Goal: Use online tool/utility: Use online tool/utility

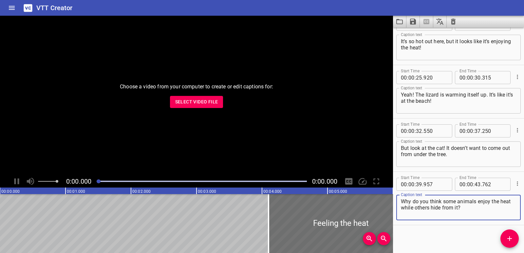
scroll to position [125, 0]
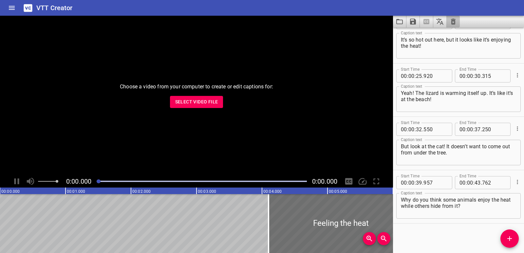
click at [451, 27] on button "Clear captions" at bounding box center [453, 22] width 13 height 12
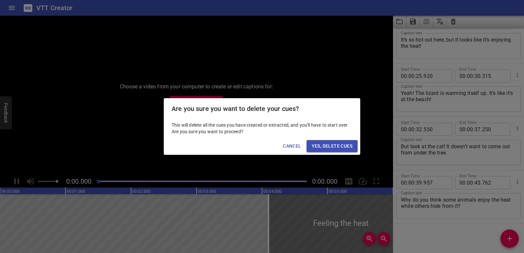
click at [343, 146] on span "Yes, Delete Cues" at bounding box center [332, 146] width 41 height 8
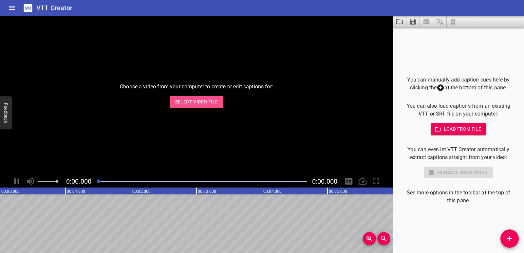
click at [222, 100] on button "Select Video File" at bounding box center [196, 102] width 53 height 12
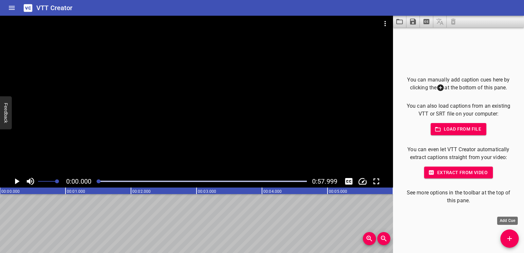
click at [507, 236] on icon "Add Cue" at bounding box center [510, 239] width 8 height 8
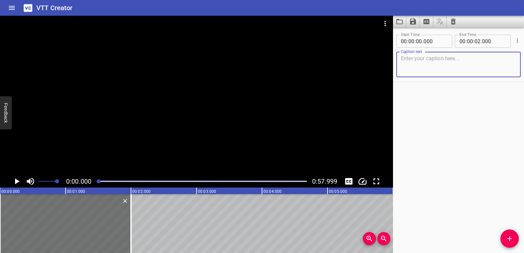
click at [20, 178] on icon "Play/Pause" at bounding box center [17, 182] width 10 height 10
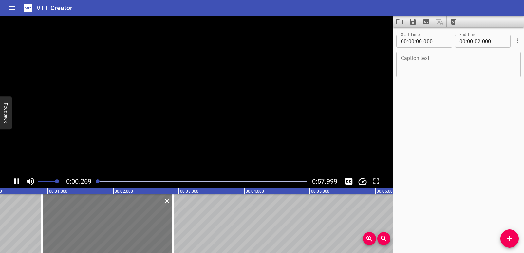
drag, startPoint x: 67, startPoint y: 209, endPoint x: 101, endPoint y: 207, distance: 33.8
click at [101, 207] on div at bounding box center [107, 223] width 131 height 59
type input "01"
type input "465"
type input "03"
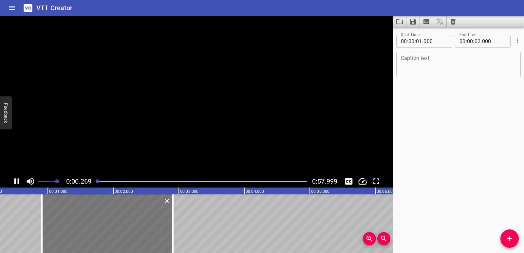
type input "465"
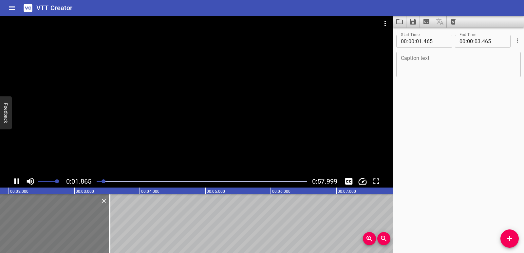
click at [72, 217] on div at bounding box center [44, 223] width 131 height 59
type input "845"
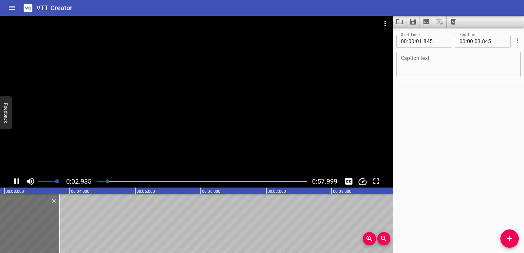
click at [15, 181] on icon "Play/Pause" at bounding box center [16, 182] width 5 height 6
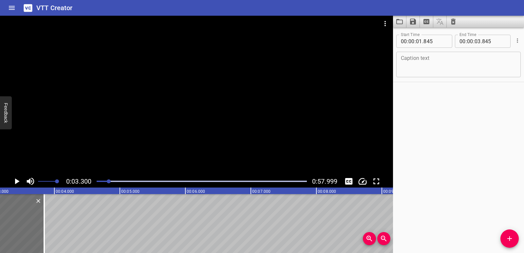
scroll to position [0, 216]
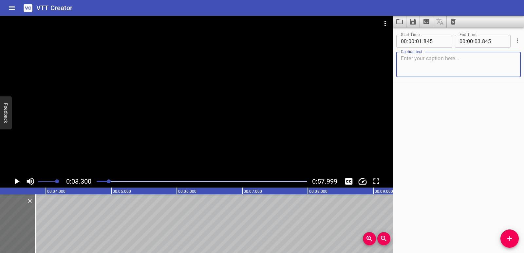
click at [422, 65] on textarea at bounding box center [458, 64] width 115 height 19
paste textarea "Nonrenewable Energy"
type textarea "Nonrenewable Energy"
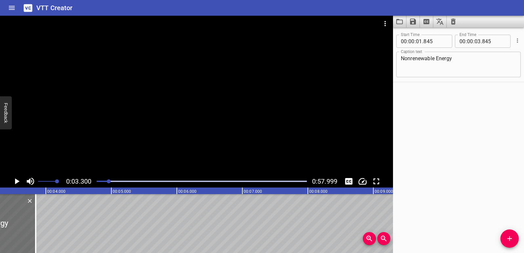
drag, startPoint x: 58, startPoint y: 248, endPoint x: 51, endPoint y: 249, distance: 6.6
click at [51, 249] on div "00:00.000 00:01.000 00:02.000 00:03.000 00:04.000 00:05.000 00:06.000 00:07.000…" at bounding box center [196, 221] width 393 height 66
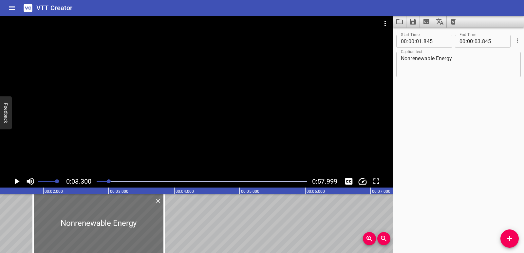
scroll to position [0, 85]
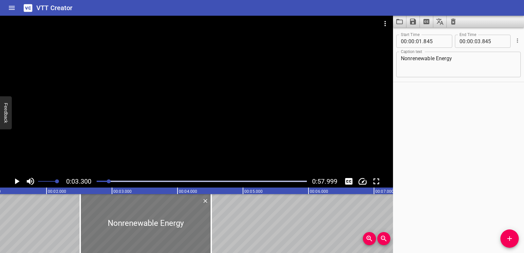
drag, startPoint x: 80, startPoint y: 224, endPoint x: 120, endPoint y: 228, distance: 40.2
click at [120, 228] on div at bounding box center [145, 223] width 131 height 59
type input "02"
type input "515"
type input "04"
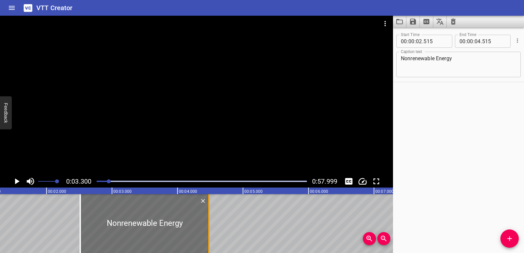
click at [208, 231] on div at bounding box center [208, 223] width 1 height 59
type input "480"
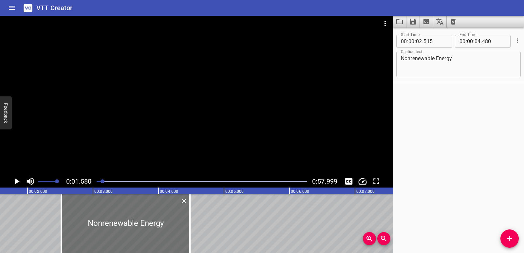
click at [19, 182] on icon "Play/Pause" at bounding box center [17, 182] width 5 height 6
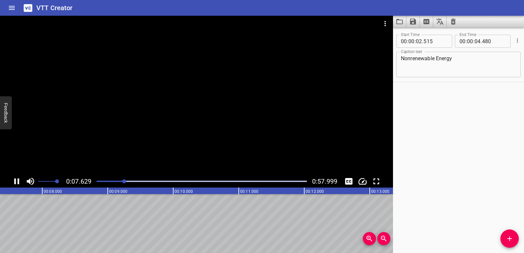
click at [20, 183] on icon "Play/Pause" at bounding box center [17, 182] width 10 height 10
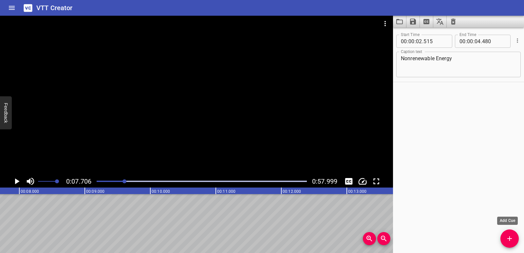
click at [512, 239] on icon "Add Cue" at bounding box center [510, 239] width 5 height 5
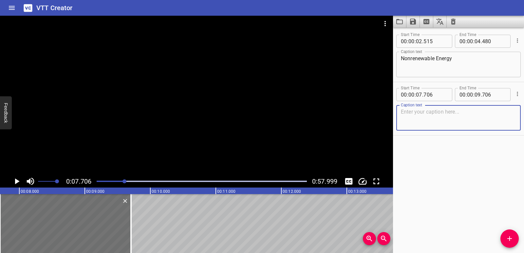
paste textarea "Whoa, that car is so quiet! It doesn’t even have a pipe for smoke."
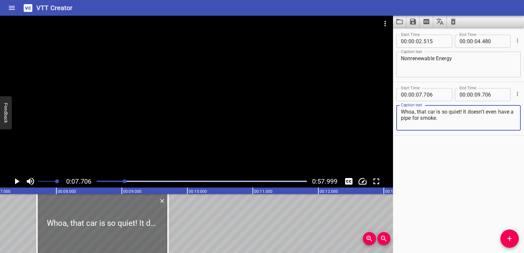
scroll to position [0, 434]
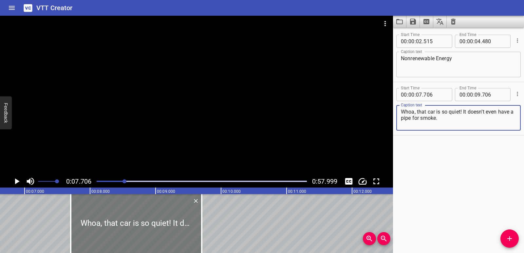
type textarea "Whoa, that car is so quiet! It doesn’t even have a pipe for smoke."
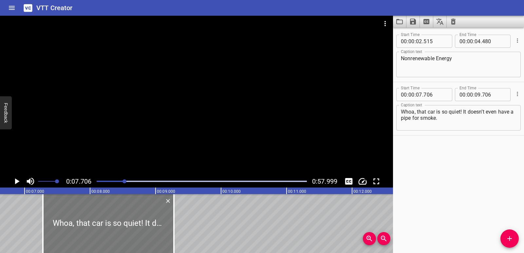
drag, startPoint x: 137, startPoint y: 222, endPoint x: 109, endPoint y: 219, distance: 28.1
click at [109, 219] on div at bounding box center [108, 223] width 131 height 59
type input "281"
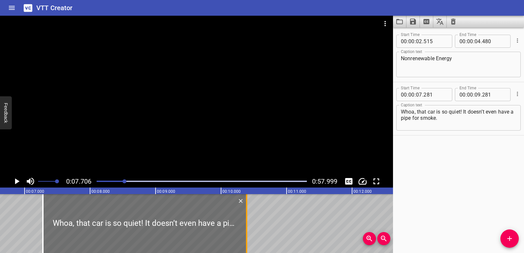
drag, startPoint x: 182, startPoint y: 227, endPoint x: 246, endPoint y: 232, distance: 65.1
click at [246, 232] on div at bounding box center [246, 223] width 1 height 59
type input "10"
type input "391"
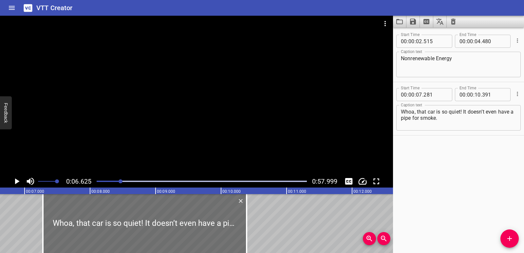
click at [18, 181] on icon "Play/Pause" at bounding box center [17, 182] width 10 height 10
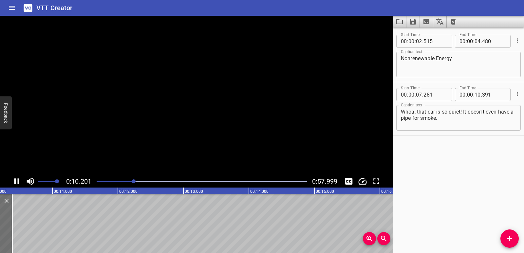
click at [18, 181] on icon "Play/Pause" at bounding box center [16, 182] width 5 height 6
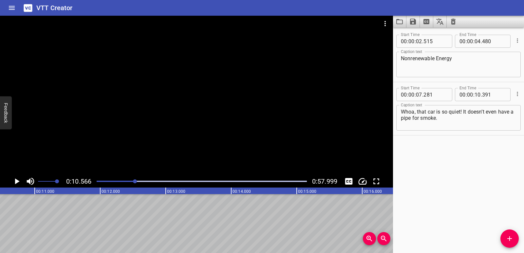
scroll to position [0, 692]
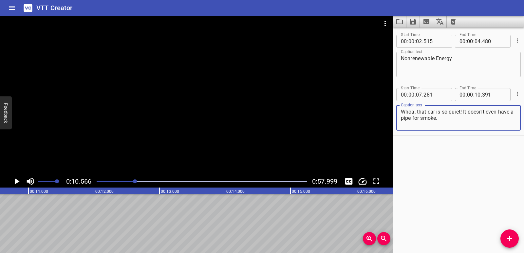
drag, startPoint x: 465, startPoint y: 111, endPoint x: 467, endPoint y: 115, distance: 4.4
click at [467, 115] on textarea "Whoa, that car is so quiet! It doesn’t even have a pipe for smoke." at bounding box center [458, 118] width 115 height 19
drag, startPoint x: 464, startPoint y: 110, endPoint x: 447, endPoint y: 122, distance: 20.5
click at [447, 122] on textarea "Whoa, that car is so quiet! It doesn’t even have a pipe for smoke." at bounding box center [458, 118] width 115 height 19
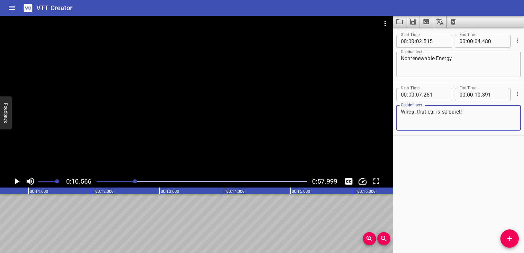
type textarea "Whoa, that car is so quiet!"
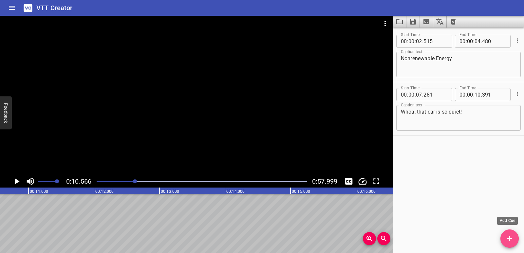
click at [507, 235] on icon "Add Cue" at bounding box center [510, 239] width 8 height 8
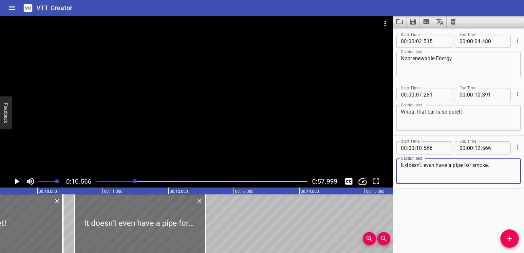
scroll to position [0, 615]
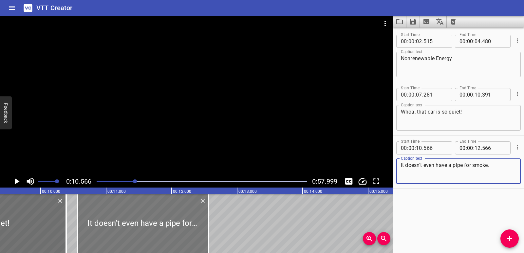
type textarea "It doesn’t even have a pipe for smoke."
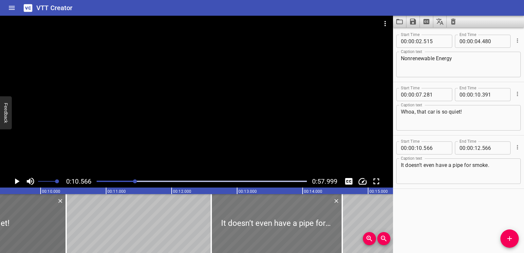
drag, startPoint x: 165, startPoint y: 226, endPoint x: 291, endPoint y: 221, distance: 125.9
click at [291, 221] on div at bounding box center [276, 223] width 131 height 59
type input "12"
type input "606"
type input "14"
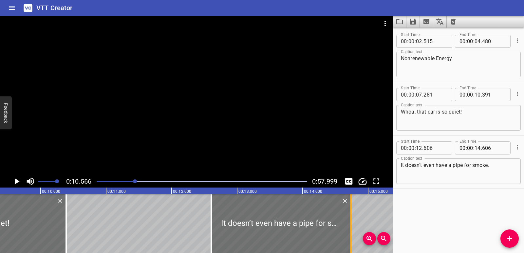
drag, startPoint x: 339, startPoint y: 225, endPoint x: 348, endPoint y: 225, distance: 8.5
click at [348, 225] on div at bounding box center [351, 223] width 7 height 59
type input "736"
drag, startPoint x: 166, startPoint y: 223, endPoint x: 134, endPoint y: 216, distance: 32.5
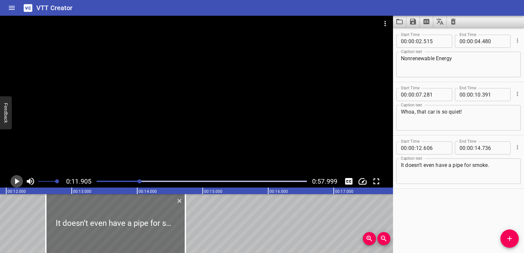
click at [18, 179] on icon "Play/Pause" at bounding box center [17, 182] width 10 height 10
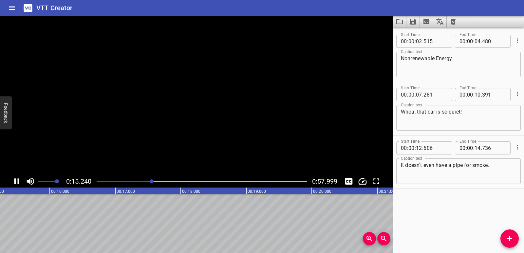
click at [18, 179] on icon "Play/Pause" at bounding box center [16, 182] width 5 height 6
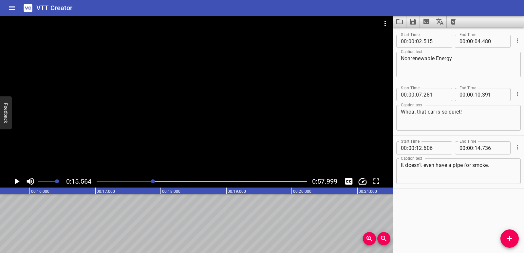
scroll to position [0, 1020]
click at [502, 237] on span "Add Cue" at bounding box center [510, 239] width 18 height 8
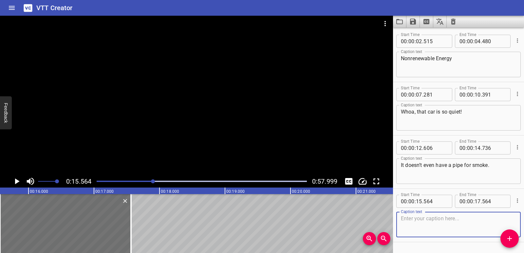
paste textarea "Not like Grandpa’s car… you can hear it from far away!"
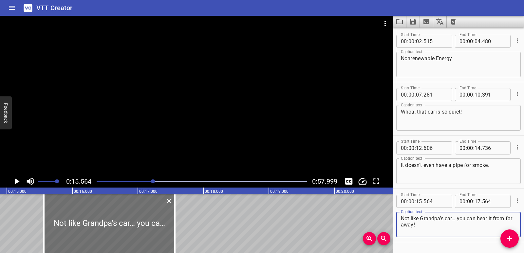
scroll to position [0, 942]
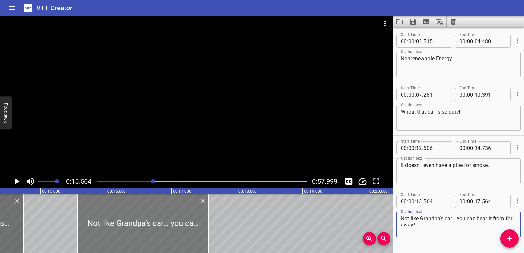
type textarea "Not like Grandpa’s car… you can hear it from far away!"
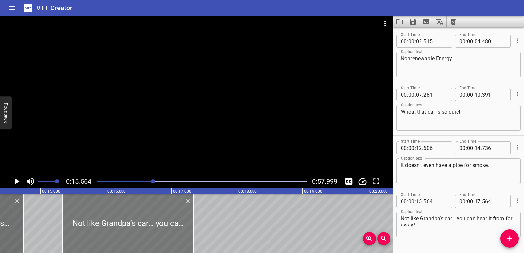
drag, startPoint x: 163, startPoint y: 222, endPoint x: 148, endPoint y: 220, distance: 15.1
click at [148, 220] on div at bounding box center [128, 223] width 131 height 59
type input "334"
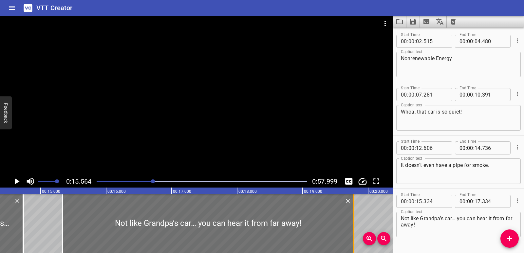
drag, startPoint x: 195, startPoint y: 225, endPoint x: 355, endPoint y: 225, distance: 160.2
click at [355, 225] on div at bounding box center [354, 223] width 7 height 59
type input "19"
type input "779"
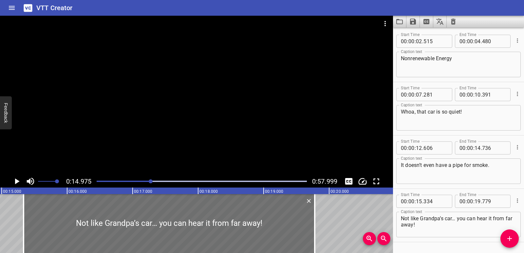
click at [18, 181] on icon "Play/Pause" at bounding box center [17, 182] width 5 height 6
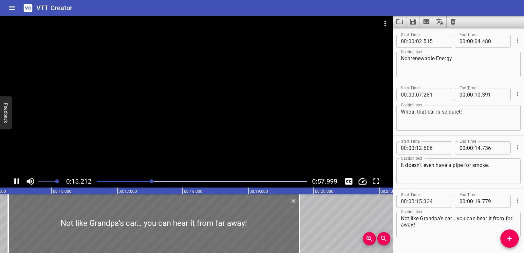
scroll to position [19, 0]
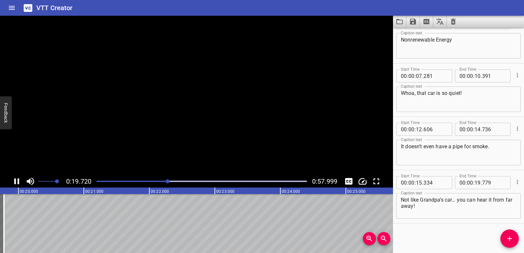
click at [18, 181] on icon "Play/Pause" at bounding box center [16, 182] width 5 height 6
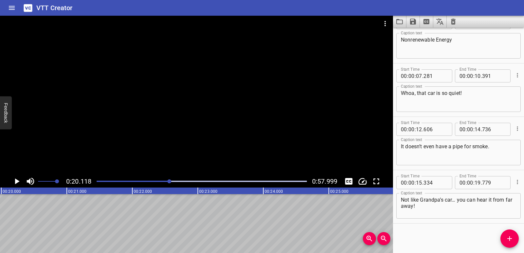
scroll to position [0, 1318]
drag, startPoint x: 510, startPoint y: 240, endPoint x: 450, endPoint y: 213, distance: 65.1
click at [510, 240] on icon "Add Cue" at bounding box center [510, 239] width 5 height 5
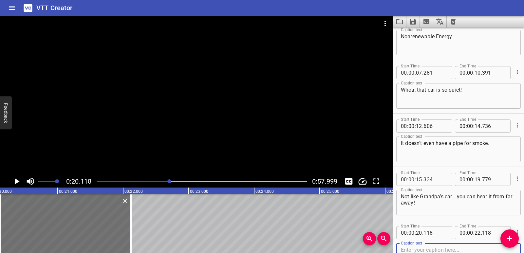
paste textarea "Yeah, you can even smell it before you see it!"
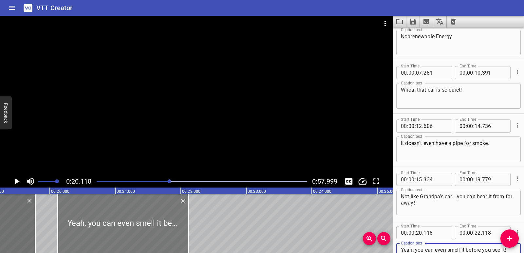
type textarea "Yeah, you can even smell it before you see it!"
drag, startPoint x: 155, startPoint y: 228, endPoint x: 151, endPoint y: 228, distance: 4.6
click at [151, 228] on div at bounding box center [118, 223] width 131 height 59
type input "048"
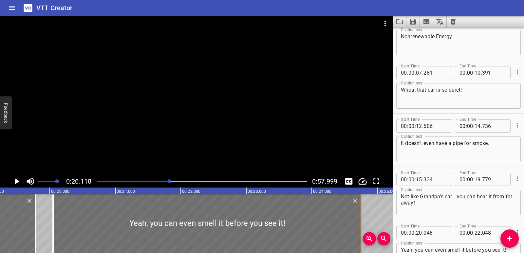
drag, startPoint x: 182, startPoint y: 222, endPoint x: 360, endPoint y: 208, distance: 177.8
click at [360, 208] on div at bounding box center [361, 223] width 7 height 59
type input "24"
type input "753"
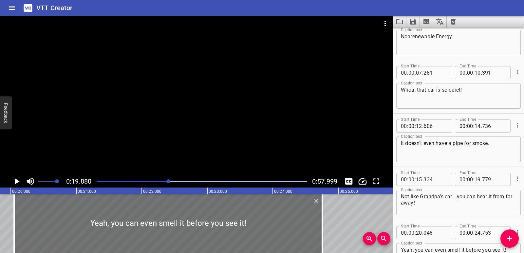
scroll to position [0, 1303]
click at [15, 186] on icon "Play/Pause" at bounding box center [17, 182] width 10 height 10
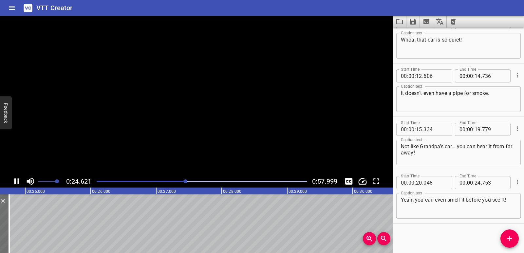
click at [15, 186] on icon "Play/Pause" at bounding box center [17, 182] width 10 height 10
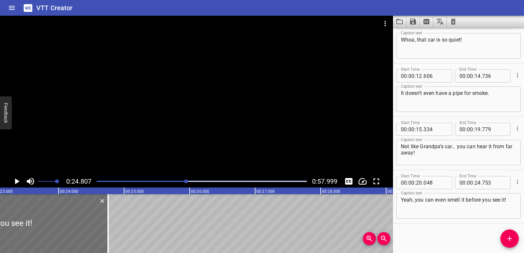
scroll to position [0, 1507]
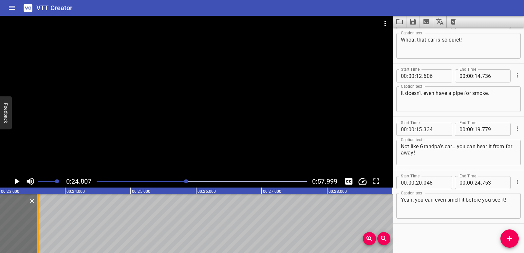
drag, startPoint x: 115, startPoint y: 224, endPoint x: 38, endPoint y: 220, distance: 76.8
click at [38, 220] on div at bounding box center [37, 223] width 1 height 59
type input "23"
type input "583"
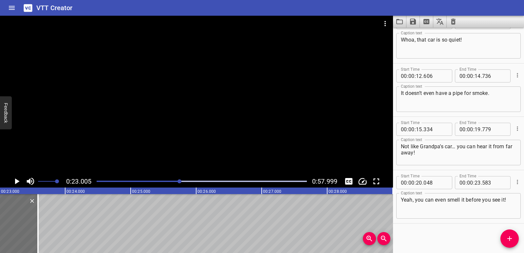
click at [13, 184] on icon "Play/Pause" at bounding box center [17, 182] width 10 height 10
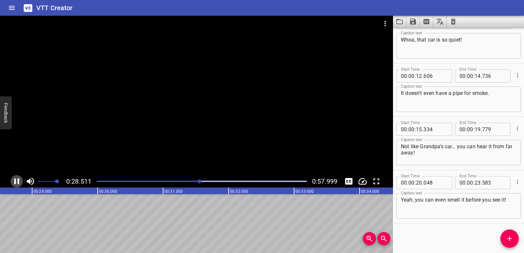
click at [13, 184] on icon "Play/Pause" at bounding box center [17, 182] width 10 height 10
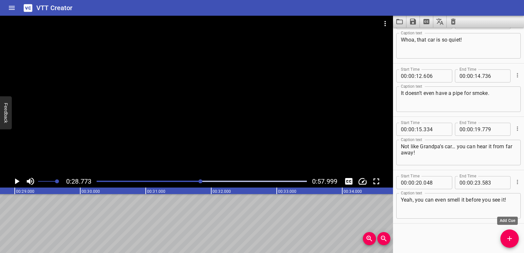
click at [519, 239] on span "Add Cue" at bounding box center [510, 239] width 18 height 8
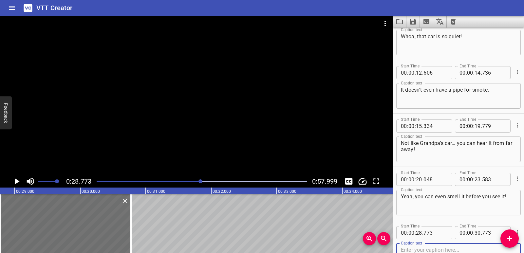
scroll to position [125, 0]
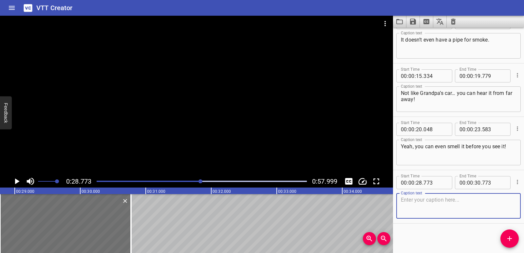
paste textarea "So this one runs on electricity… but most cars still need fuel from gasoline or…"
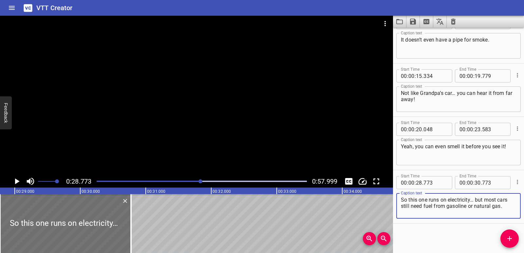
drag, startPoint x: 476, startPoint y: 199, endPoint x: 503, endPoint y: 208, distance: 27.7
click at [503, 208] on textarea "So this one runs on electricity… but most cars still need fuel from gasoline or…" at bounding box center [458, 206] width 115 height 19
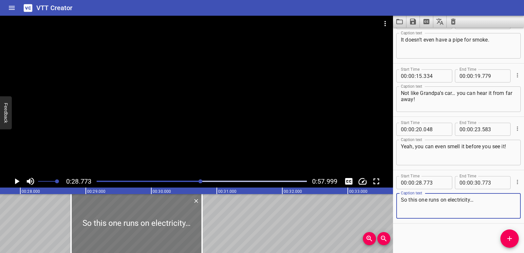
scroll to position [0, 1804]
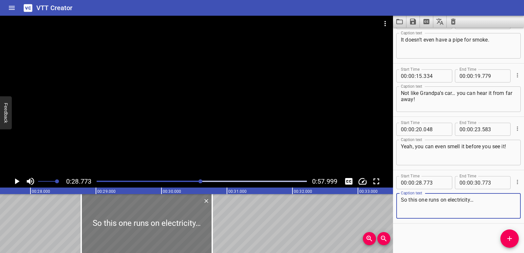
type textarea "So this one runs on electricity…"
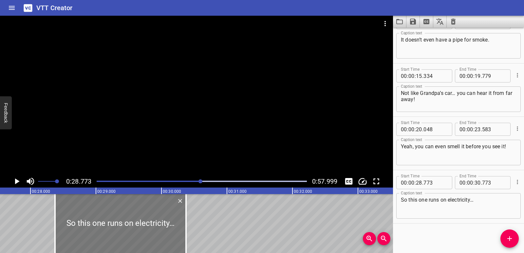
drag, startPoint x: 162, startPoint y: 230, endPoint x: 137, endPoint y: 227, distance: 25.4
click at [137, 227] on div at bounding box center [120, 223] width 131 height 59
type input "388"
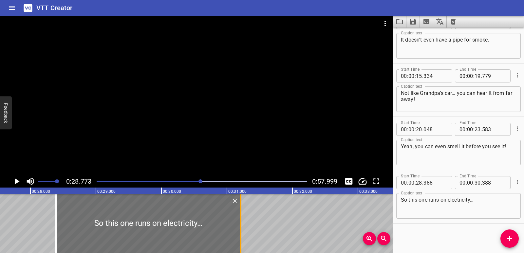
drag, startPoint x: 192, startPoint y: 228, endPoint x: 240, endPoint y: 228, distance: 48.8
click at [240, 228] on div at bounding box center [241, 223] width 7 height 59
type input "31"
type input "218"
click at [24, 221] on div "Nonrenewable Energy Whoa, that car is so quiet! It doesn’t even have a pipe for…" at bounding box center [162, 223] width 3932 height 59
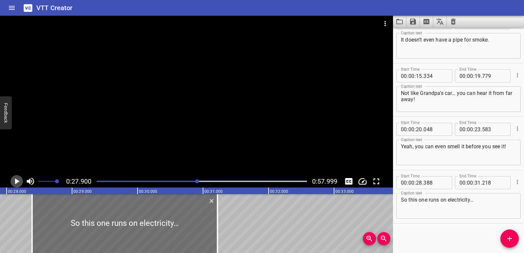
click at [17, 181] on icon "Play/Pause" at bounding box center [17, 182] width 5 height 6
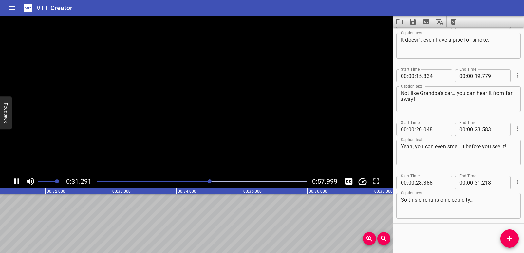
click at [17, 181] on icon "Play/Pause" at bounding box center [17, 182] width 10 height 10
click at [504, 238] on span "Add Cue" at bounding box center [510, 239] width 18 height 8
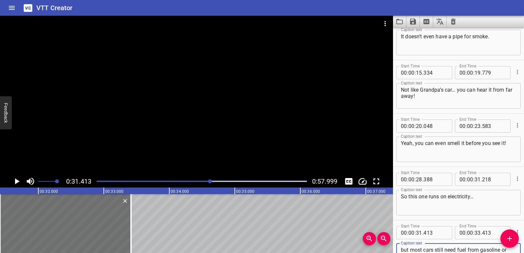
scroll to position [135, 0]
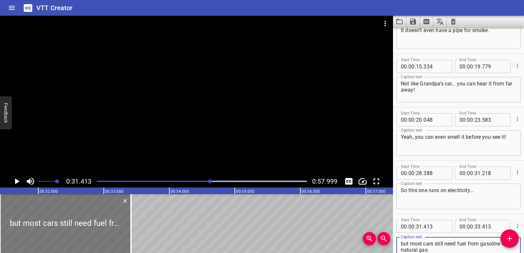
type textarea "but most cars still need fuel from gasoline or natural gas."
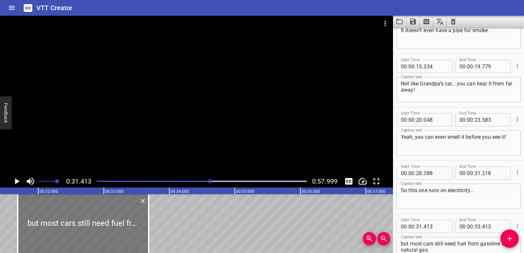
drag, startPoint x: 91, startPoint y: 233, endPoint x: 109, endPoint y: 235, distance: 17.7
click at [109, 235] on div at bounding box center [83, 223] width 131 height 59
type input "683"
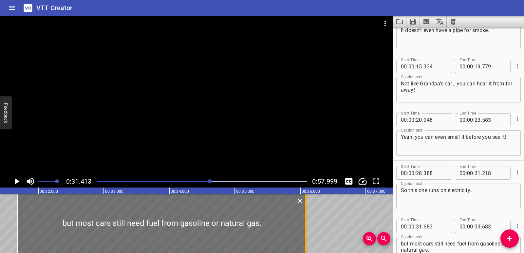
drag, startPoint x: 149, startPoint y: 231, endPoint x: 306, endPoint y: 231, distance: 157.6
click at [306, 231] on div at bounding box center [305, 223] width 1 height 59
type input "36"
type input "088"
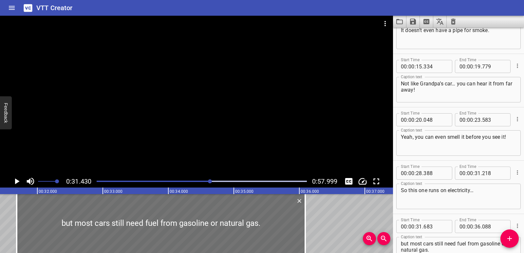
click at [12, 179] on icon "Play/Pause" at bounding box center [17, 182] width 10 height 10
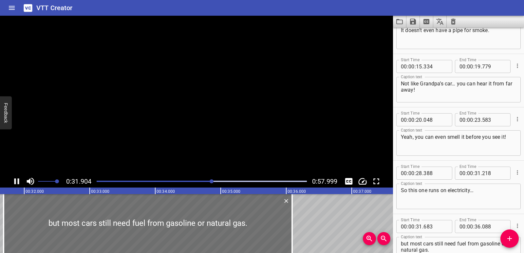
scroll to position [179, 0]
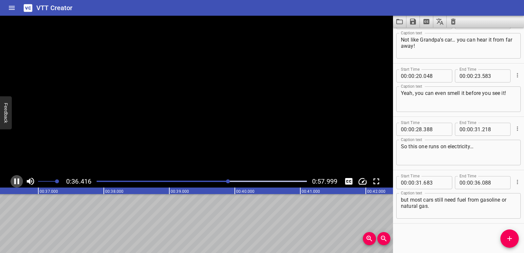
click at [12, 179] on icon "Play/Pause" at bounding box center [17, 182] width 10 height 10
click at [513, 237] on icon "Add Cue" at bounding box center [510, 239] width 8 height 8
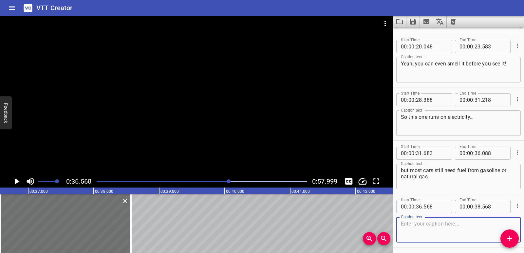
scroll to position [232, 0]
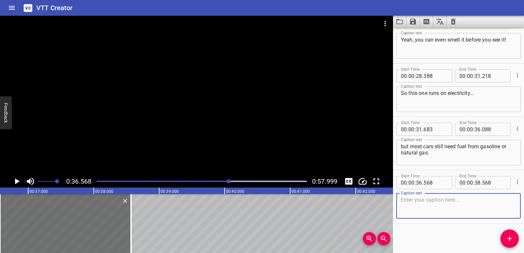
click at [431, 199] on textarea at bounding box center [458, 206] width 115 height 19
paste textarea "Gasoline, natural gas, and even coal are nonrenewable energy resources that we …"
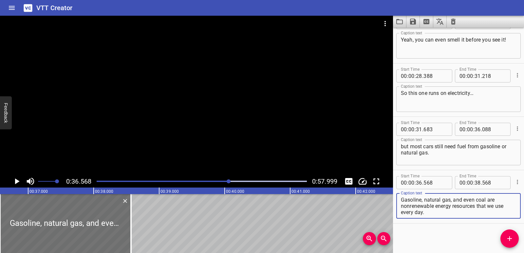
scroll to position [0, 2305]
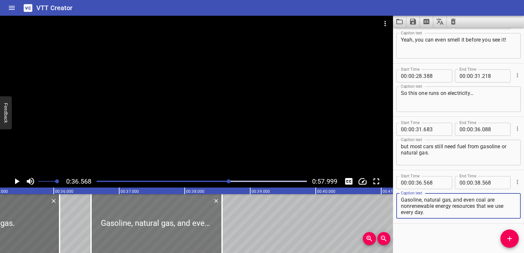
type textarea "Gasoline, natural gas, and even coal are nonrenewable energy resources that we …"
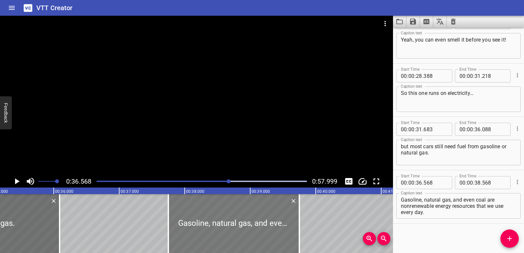
drag, startPoint x: 154, startPoint y: 226, endPoint x: 230, endPoint y: 234, distance: 76.4
click at [231, 232] on div at bounding box center [233, 223] width 131 height 59
type input "37"
type input "743"
type input "39"
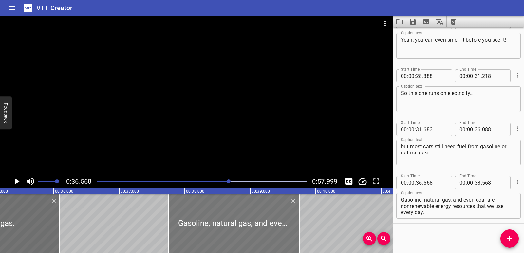
type input "743"
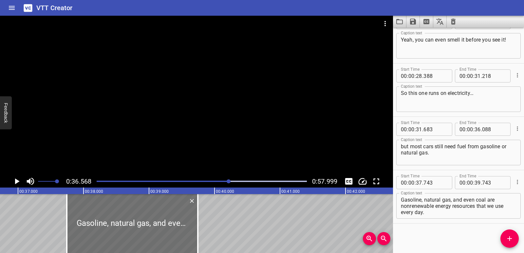
scroll to position [0, 2417]
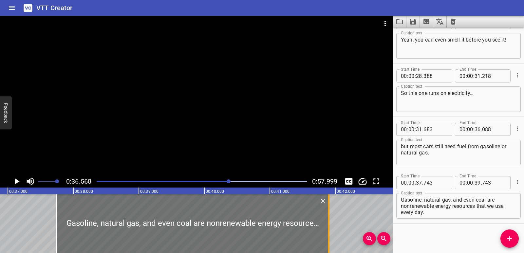
drag, startPoint x: 189, startPoint y: 218, endPoint x: 331, endPoint y: 224, distance: 142.0
click at [331, 224] on div at bounding box center [329, 223] width 7 height 59
type input "41"
type input "908"
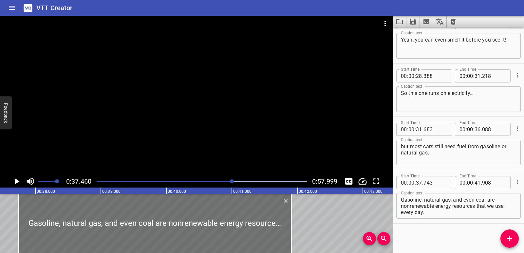
click at [15, 181] on icon "Play/Pause" at bounding box center [17, 182] width 10 height 10
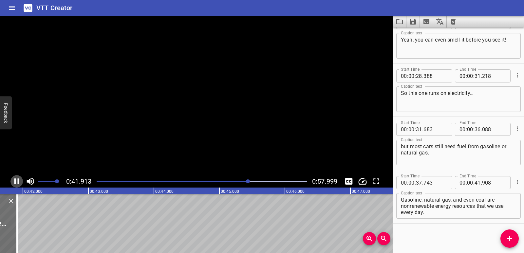
click at [15, 181] on icon "Play/Pause" at bounding box center [16, 182] width 5 height 6
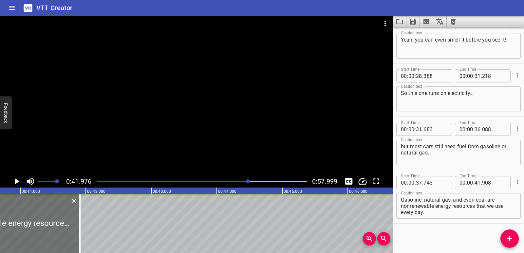
scroll to position [0, 2649]
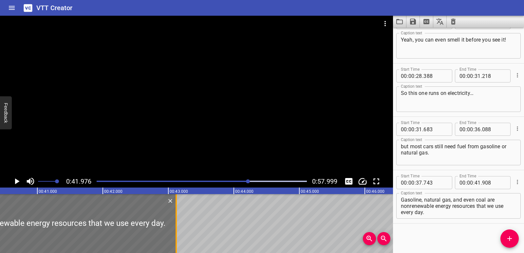
drag, startPoint x: 97, startPoint y: 226, endPoint x: 176, endPoint y: 227, distance: 79.3
click at [176, 227] on div at bounding box center [176, 223] width 1 height 59
type input "43"
type input "118"
click at [38, 224] on div at bounding box center [0, 223] width 352 height 59
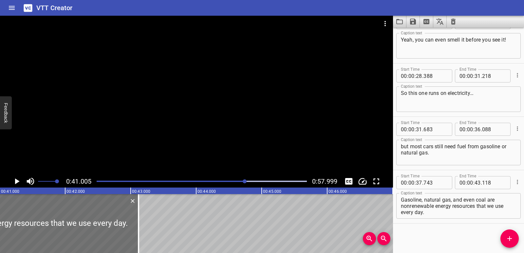
click at [12, 183] on icon "Play/Pause" at bounding box center [17, 182] width 10 height 10
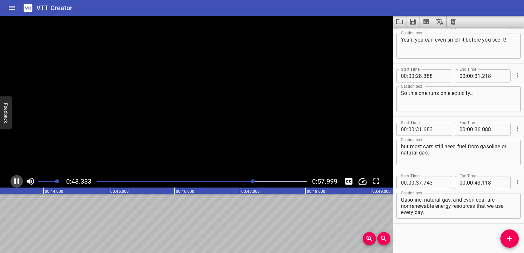
click at [12, 183] on icon "Play/Pause" at bounding box center [17, 182] width 10 height 10
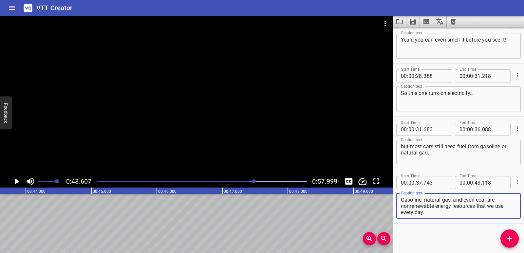
drag, startPoint x: 478, startPoint y: 207, endPoint x: 479, endPoint y: 213, distance: 6.2
click at [479, 213] on textarea "Gasoline, natural gas, and even coal are nonrenewable energy resources that we …" at bounding box center [458, 206] width 115 height 19
type textarea "Gasoline, natural gas, and even coal are nonrenewable energy resources"
click at [508, 238] on icon "Add Cue" at bounding box center [510, 239] width 8 height 8
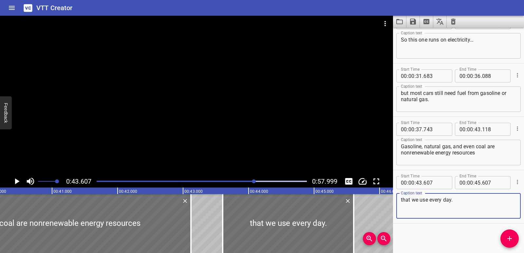
scroll to position [0, 2624]
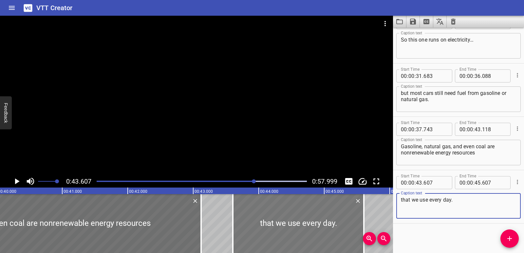
type textarea "that we use every day."
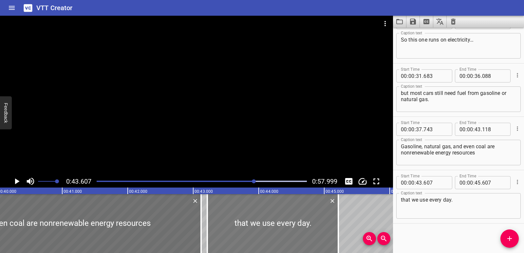
drag, startPoint x: 307, startPoint y: 227, endPoint x: 281, endPoint y: 226, distance: 25.6
click at [281, 226] on div at bounding box center [272, 223] width 131 height 59
type input "217"
click at [125, 223] on div at bounding box center [25, 223] width 352 height 59
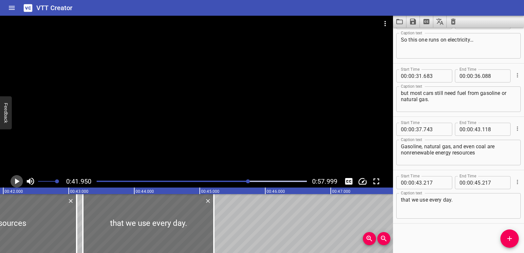
click at [16, 183] on icon "Play/Pause" at bounding box center [17, 182] width 5 height 6
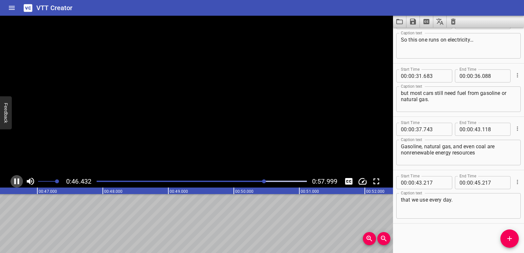
click at [16, 183] on icon "Play/Pause" at bounding box center [16, 182] width 5 height 6
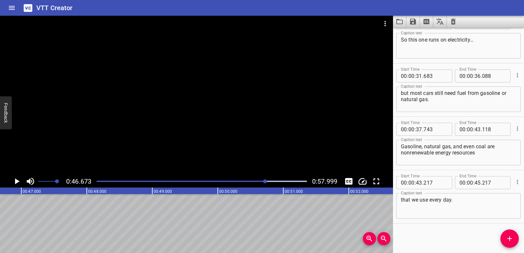
click at [516, 242] on span "Add Cue" at bounding box center [510, 239] width 18 height 8
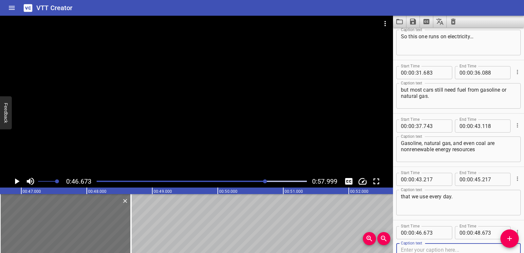
scroll to position [339, 0]
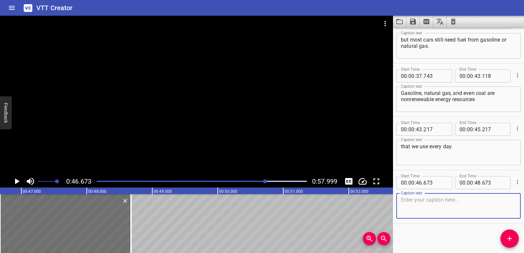
click at [433, 212] on textarea at bounding box center [458, 206] width 115 height 19
paste textarea "But if we keep using them… will they last forever?"
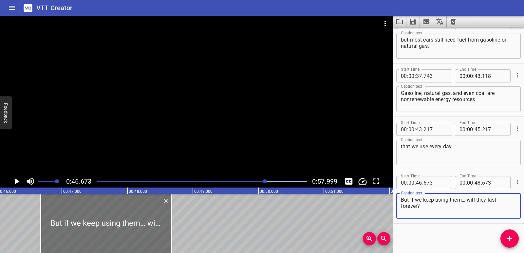
scroll to position [0, 2984]
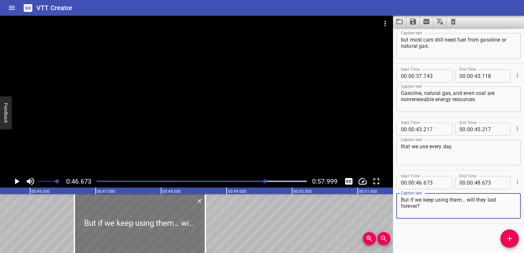
type textarea "But if we keep using them… will they last forever?"
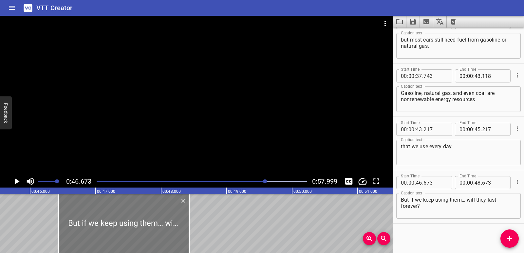
drag, startPoint x: 149, startPoint y: 230, endPoint x: 133, endPoint y: 229, distance: 16.4
click at [133, 229] on div at bounding box center [123, 223] width 131 height 59
type input "423"
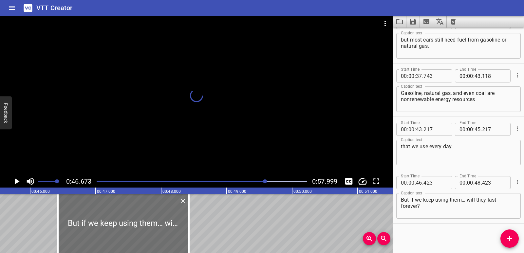
click at [16, 180] on icon "Play/Pause" at bounding box center [17, 182] width 5 height 6
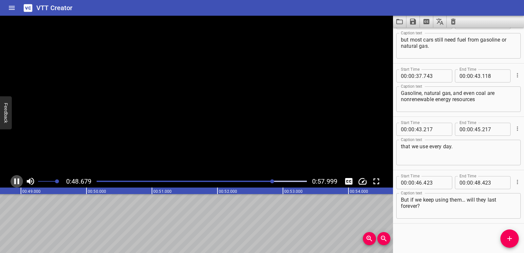
click at [16, 180] on icon "Play/Pause" at bounding box center [17, 182] width 10 height 10
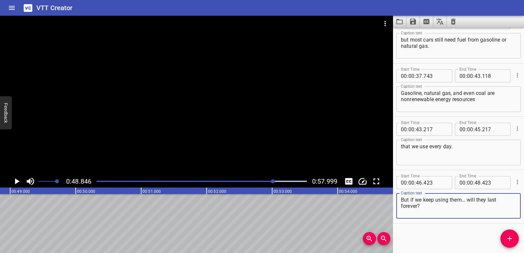
drag, startPoint x: 468, startPoint y: 200, endPoint x: 471, endPoint y: 203, distance: 4.9
click at [471, 203] on textarea "But if we keep using them… will they last forever?" at bounding box center [458, 206] width 115 height 19
type textarea "But if we keep using them…"
click at [510, 242] on icon "Add Cue" at bounding box center [510, 239] width 8 height 8
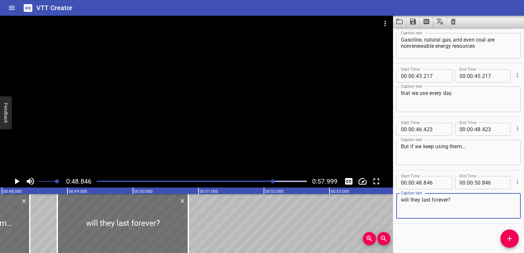
scroll to position [0, 3110]
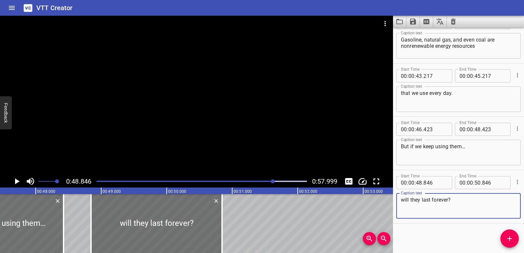
type textarea "will they last forever?"
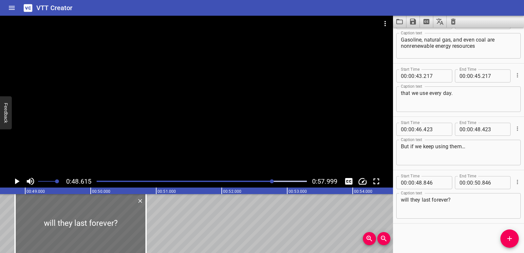
click at [20, 181] on icon "Play/Pause" at bounding box center [17, 182] width 10 height 10
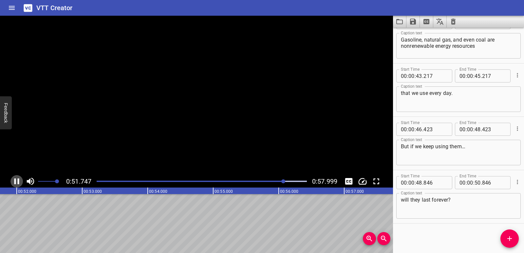
click at [20, 181] on icon "Play/Pause" at bounding box center [17, 182] width 10 height 10
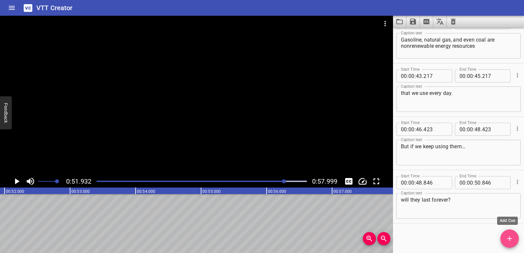
click at [511, 238] on icon "Add Cue" at bounding box center [510, 239] width 8 height 8
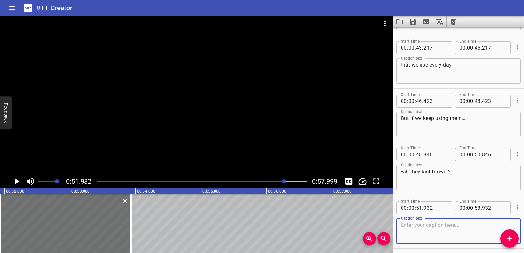
scroll to position [446, 0]
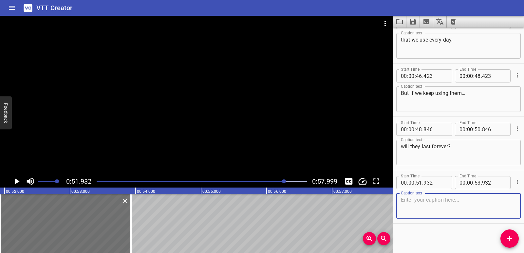
click at [425, 208] on textarea at bounding box center [458, 206] width 115 height 19
paste textarea "Let’s find out how nonrenewable resources power our world… for now."
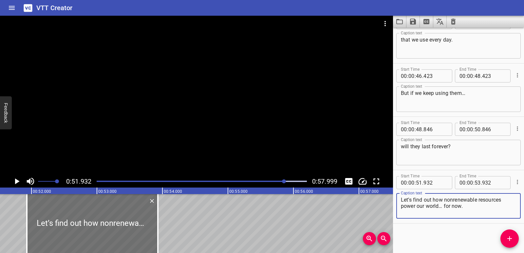
scroll to position [0, 3369]
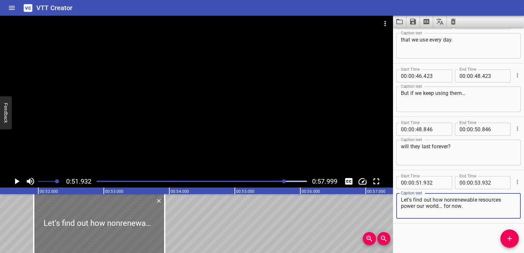
type textarea "Let’s find out how nonrenewable resources power our world… for now."
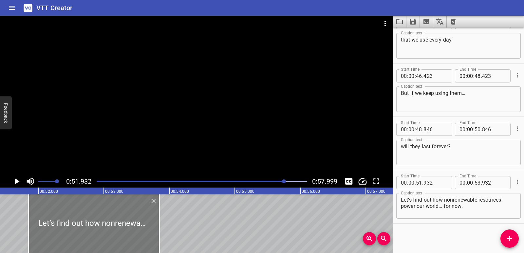
drag, startPoint x: 156, startPoint y: 222, endPoint x: 151, endPoint y: 224, distance: 5.6
click at [151, 224] on div at bounding box center [94, 223] width 131 height 59
type input "852"
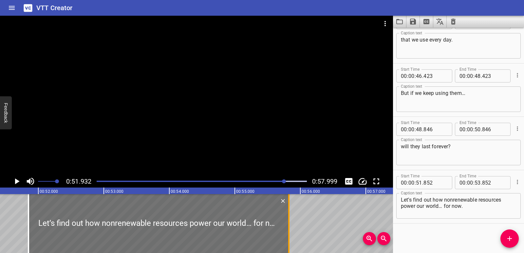
drag, startPoint x: 171, startPoint y: 226, endPoint x: 288, endPoint y: 214, distance: 117.3
click at [288, 214] on div at bounding box center [289, 223] width 7 height 59
type input "55"
type input "827"
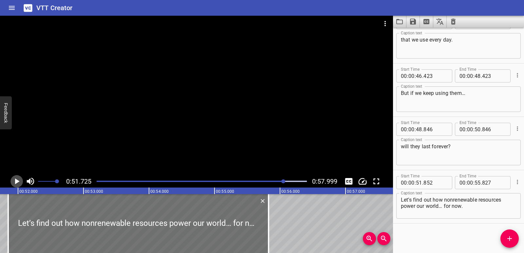
click at [20, 180] on icon "Play/Pause" at bounding box center [17, 182] width 10 height 10
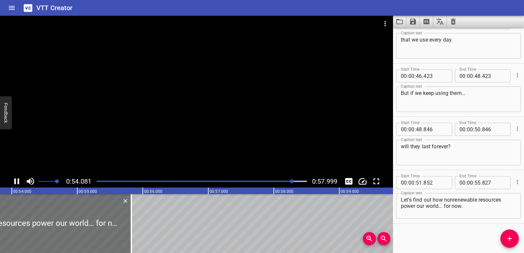
scroll to position [0, 3538]
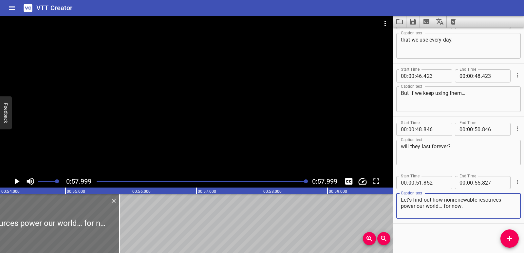
drag, startPoint x: 444, startPoint y: 205, endPoint x: 464, endPoint y: 207, distance: 19.5
click at [464, 207] on textarea "Let’s find out how nonrenewable resources power our world… for now." at bounding box center [458, 206] width 115 height 19
type textarea "Let’s find out how nonrenewable resources power our world…"
click at [502, 235] on span "Add Cue" at bounding box center [510, 239] width 18 height 8
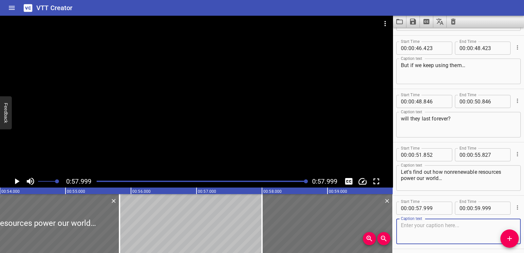
scroll to position [499, 0]
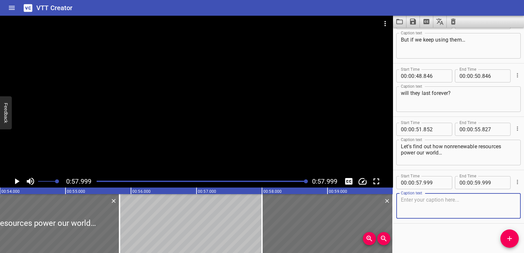
click at [418, 209] on textarea at bounding box center [458, 206] width 115 height 19
type textarea "for now."
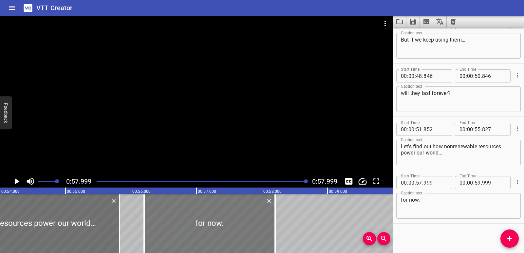
drag, startPoint x: 336, startPoint y: 220, endPoint x: 220, endPoint y: 217, distance: 117.0
click at [220, 217] on div at bounding box center [209, 223] width 131 height 59
type input "56"
type input "214"
type input "58"
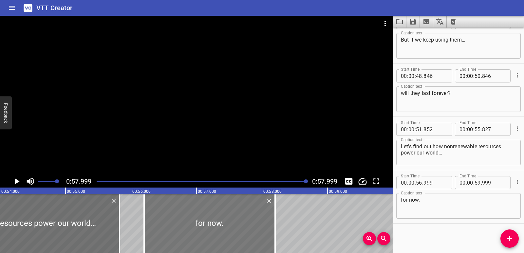
type input "214"
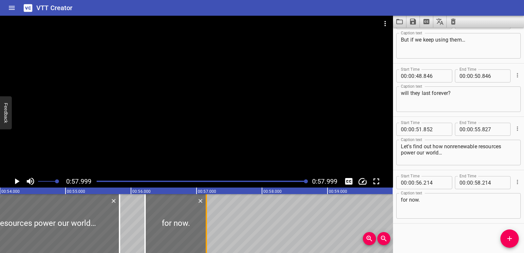
drag, startPoint x: 277, startPoint y: 218, endPoint x: 207, endPoint y: 217, distance: 70.1
click at [207, 217] on div at bounding box center [206, 223] width 7 height 59
type input "57"
type input "144"
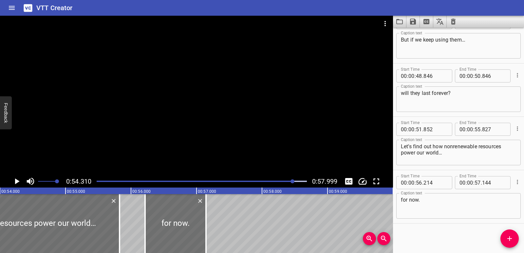
click at [13, 180] on icon "Play/Pause" at bounding box center [17, 182] width 10 height 10
click at [409, 24] on button "Save captions to file" at bounding box center [413, 22] width 13 height 12
click at [417, 38] on li "Save to VTT file" at bounding box center [431, 36] width 48 height 12
